Goal: Task Accomplishment & Management: Complete application form

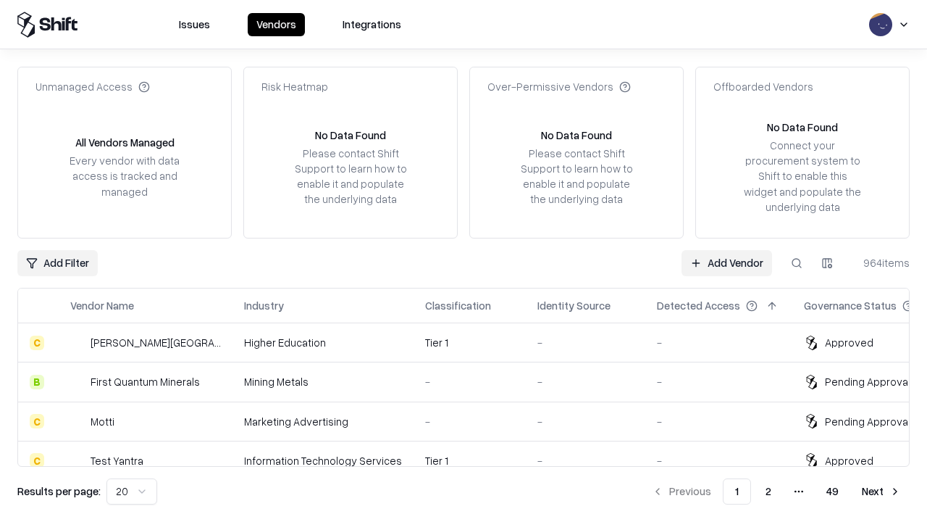
click at [727, 262] on link "Add Vendor" at bounding box center [727, 263] width 91 height 26
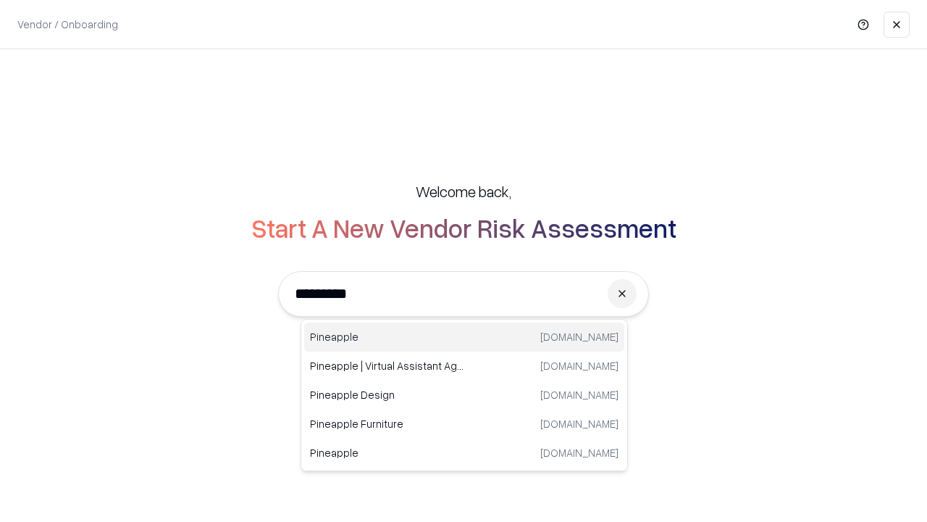
click at [464, 337] on div "Pineapple [DOMAIN_NAME]" at bounding box center [464, 336] width 320 height 29
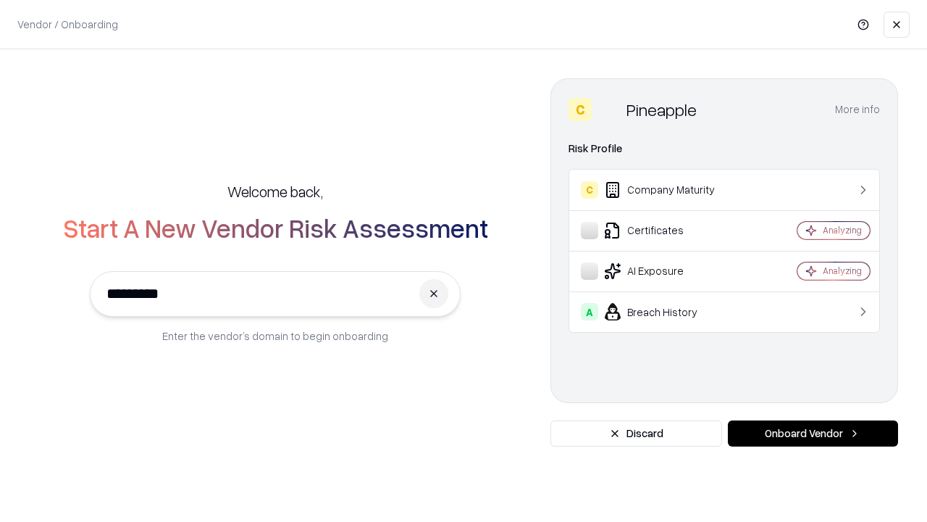
type input "*********"
click at [813, 433] on button "Onboard Vendor" at bounding box center [813, 433] width 170 height 26
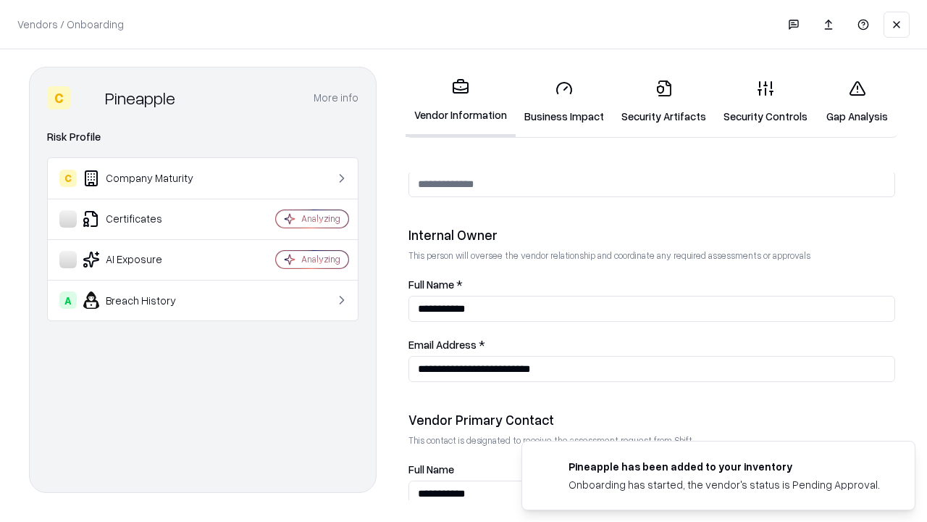
scroll to position [751, 0]
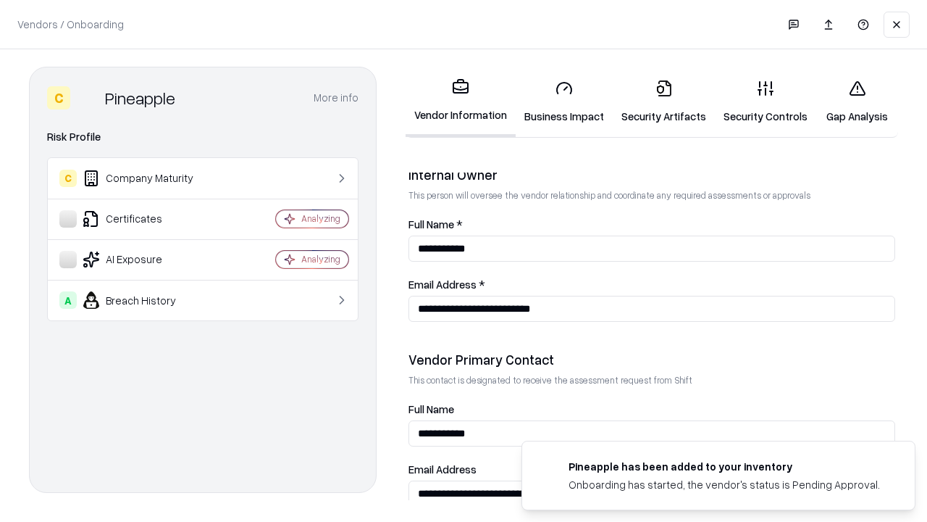
click at [564, 101] on link "Business Impact" at bounding box center [564, 101] width 97 height 67
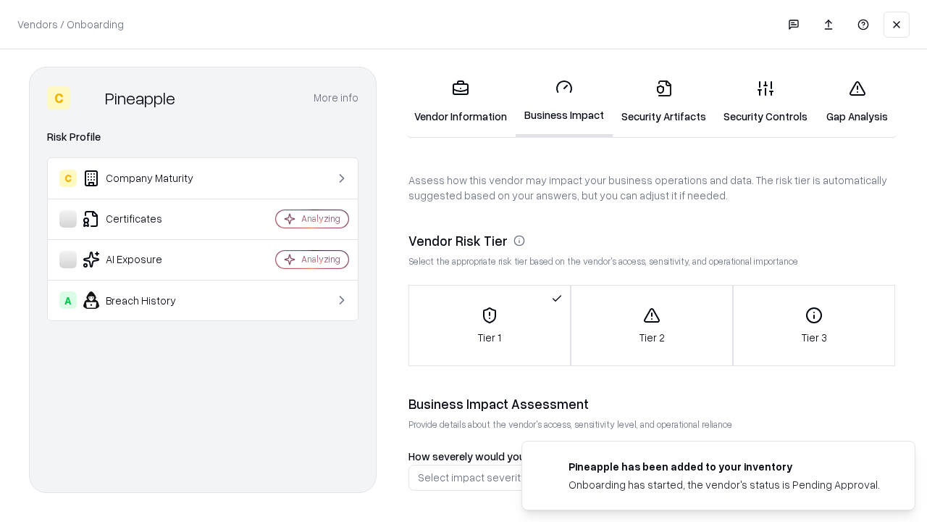
click at [857, 101] on link "Gap Analysis" at bounding box center [858, 101] width 82 height 67
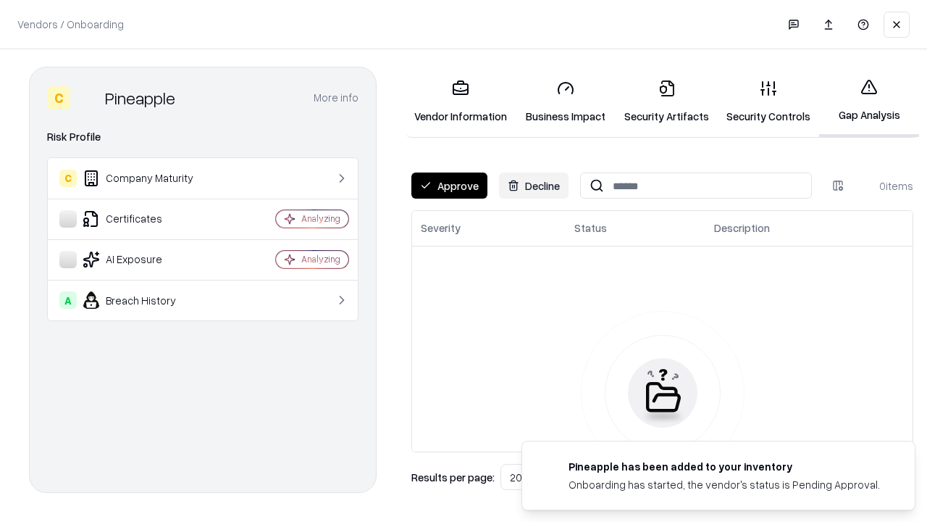
click at [449, 185] on button "Approve" at bounding box center [450, 185] width 76 height 26
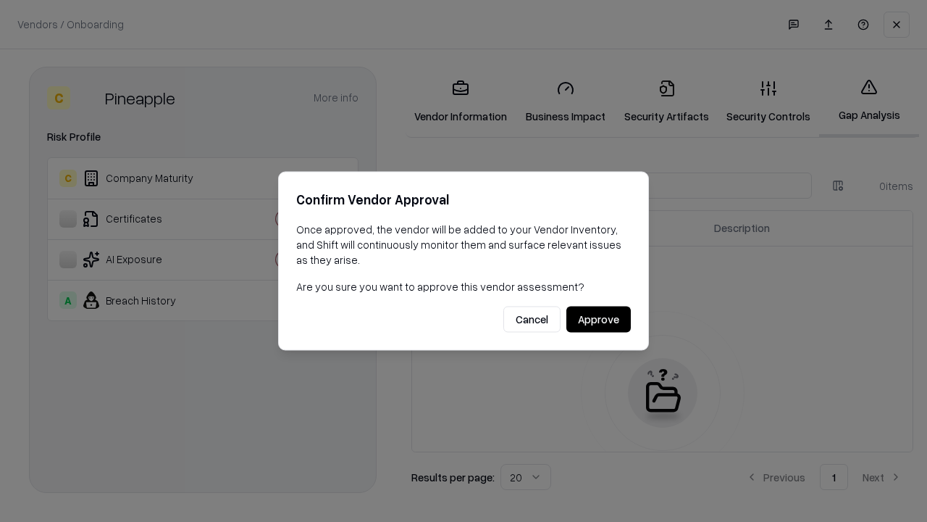
click at [598, 319] on button "Approve" at bounding box center [599, 319] width 64 height 26
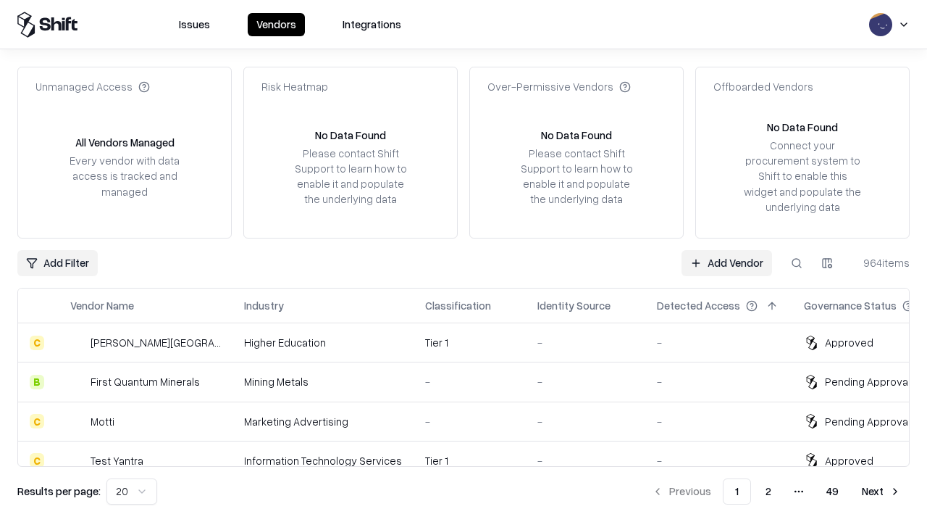
type input "*********"
click at [727, 262] on link "Add Vendor" at bounding box center [727, 263] width 91 height 26
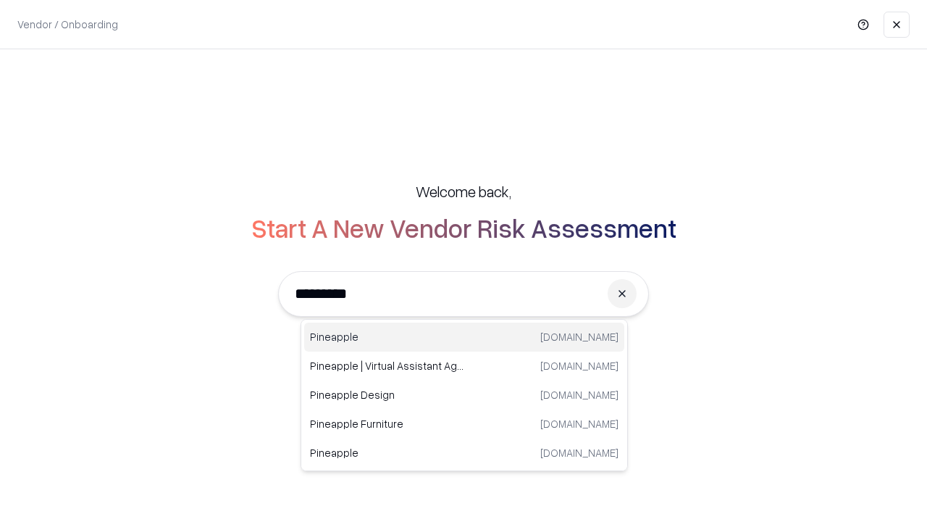
click at [464, 337] on div "Pineapple [DOMAIN_NAME]" at bounding box center [464, 336] width 320 height 29
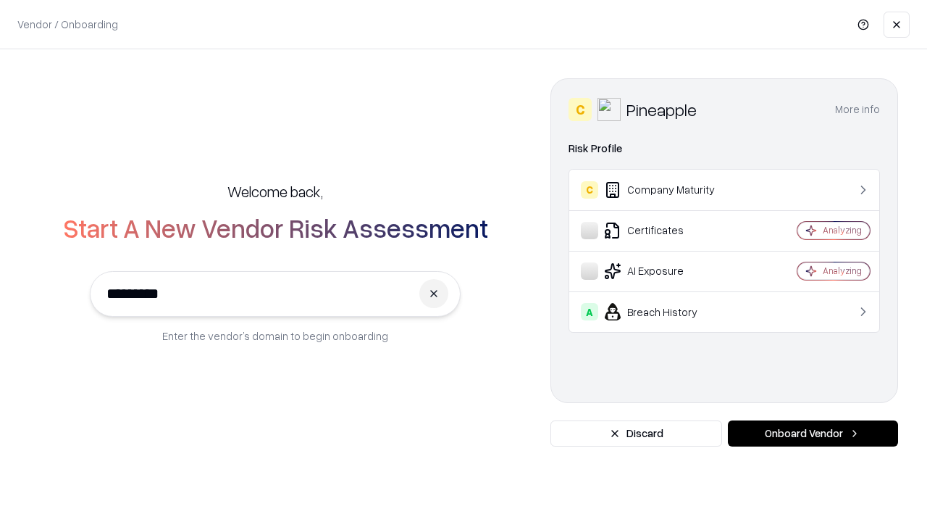
type input "*********"
click at [813, 433] on button "Onboard Vendor" at bounding box center [813, 433] width 170 height 26
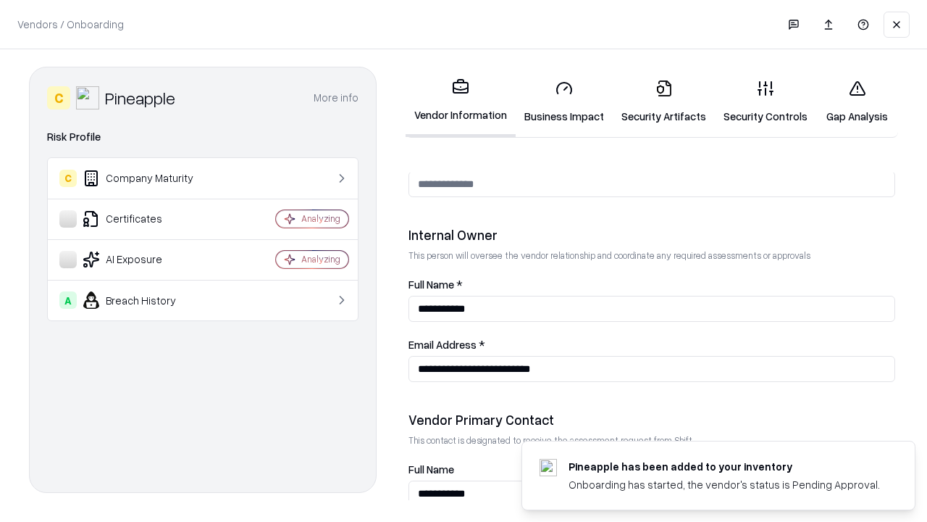
scroll to position [751, 0]
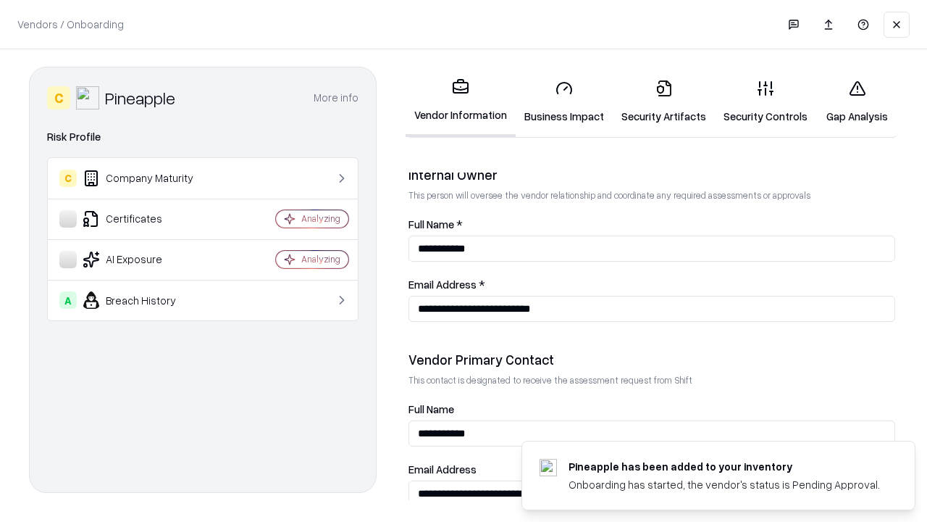
click at [857, 101] on link "Gap Analysis" at bounding box center [858, 101] width 82 height 67
